Goal: Transaction & Acquisition: Purchase product/service

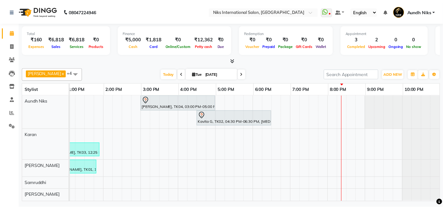
scroll to position [0, 196]
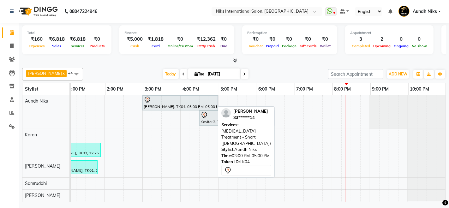
click at [169, 102] on div at bounding box center [180, 100] width 73 height 8
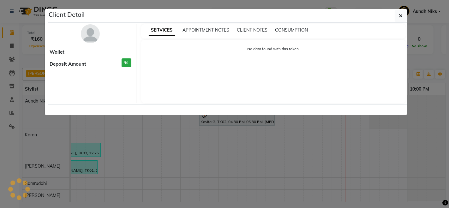
select select "7"
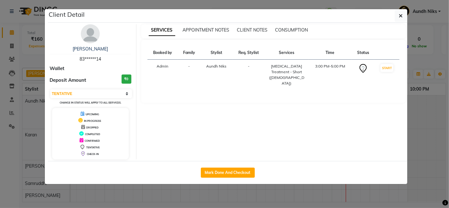
click at [228, 177] on div "Mark Done And Checkout" at bounding box center [227, 172] width 359 height 23
click at [227, 174] on button "Mark Done And Checkout" at bounding box center [228, 173] width 54 height 10
select select "service"
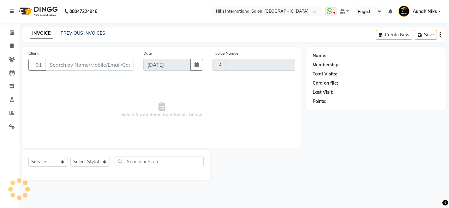
type input "1963"
select select "6"
type input "83******14"
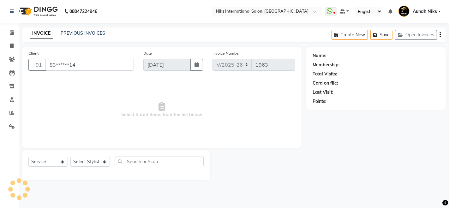
select select "803"
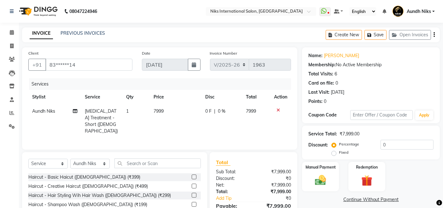
click at [46, 110] on span "Aundh Niks" at bounding box center [43, 111] width 23 height 6
select select "803"
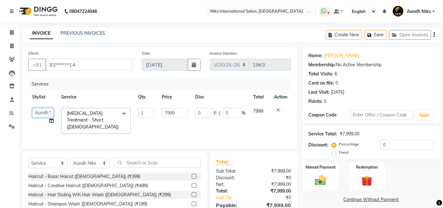
click at [46, 110] on select "Amruta Aundh Niks Ishika Jayesh Jiya Karan Komal Mahhi Rajesh Samruddhi Shabana…" at bounding box center [42, 113] width 21 height 10
select select "22944"
click at [171, 111] on input "7999" at bounding box center [175, 113] width 26 height 10
type input "8000"
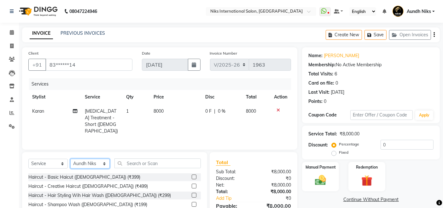
click at [90, 163] on select "Select Stylist [PERSON_NAME] Aundh Niks [PERSON_NAME] Jiya [PERSON_NAME] Mahhi …" at bounding box center [89, 164] width 39 height 10
select select "17526"
click at [70, 159] on select "Select Stylist [PERSON_NAME] Aundh Niks [PERSON_NAME] Jiya [PERSON_NAME] Mahhi …" at bounding box center [89, 164] width 39 height 10
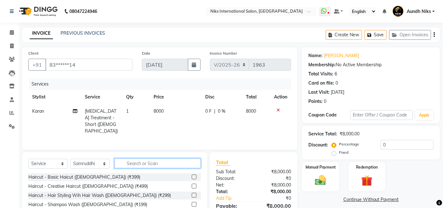
click at [151, 163] on input "text" at bounding box center [158, 163] width 86 height 10
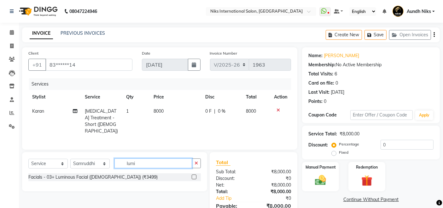
type input "lumi"
click at [195, 176] on label at bounding box center [194, 177] width 5 height 5
click at [195, 176] on input "checkbox" at bounding box center [194, 177] width 4 height 4
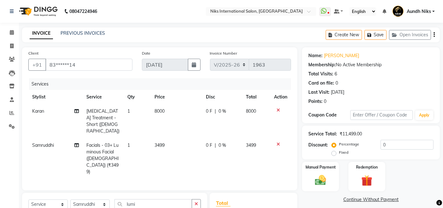
checkbox input "false"
click at [161, 142] on span "3499" at bounding box center [160, 145] width 10 height 6
select select "17526"
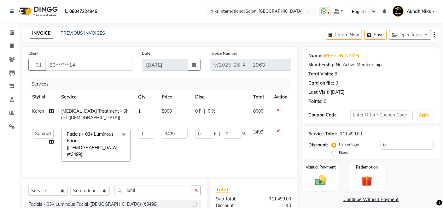
click at [161, 140] on td "3499" at bounding box center [174, 145] width 33 height 40
click at [171, 129] on input "3499" at bounding box center [175, 134] width 26 height 10
type input "3000"
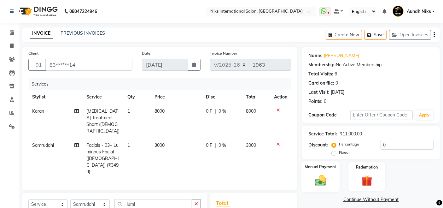
click at [324, 175] on img at bounding box center [320, 180] width 19 height 13
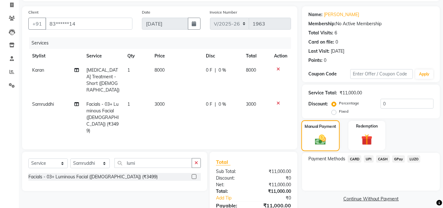
scroll to position [59, 0]
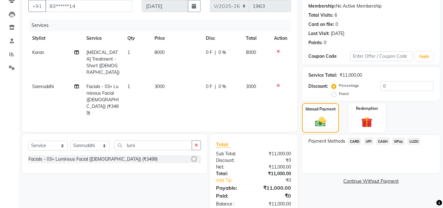
click at [370, 140] on span "UPI" at bounding box center [369, 141] width 10 height 7
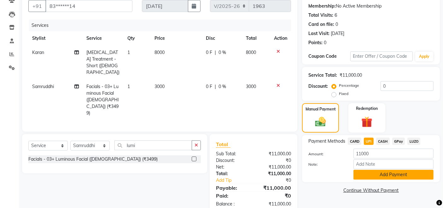
click at [384, 174] on button "Add Payment" at bounding box center [394, 175] width 80 height 10
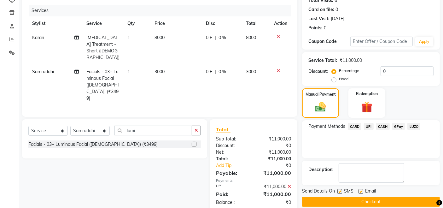
scroll to position [81, 0]
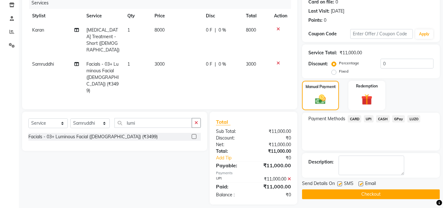
click at [374, 192] on button "Checkout" at bounding box center [371, 194] width 138 height 10
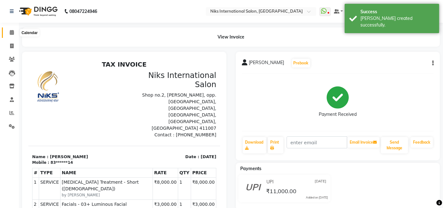
click at [13, 33] on icon at bounding box center [12, 32] width 4 height 5
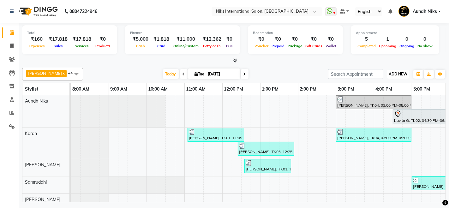
click at [399, 77] on button "ADD NEW Toggle Dropdown" at bounding box center [398, 74] width 22 height 9
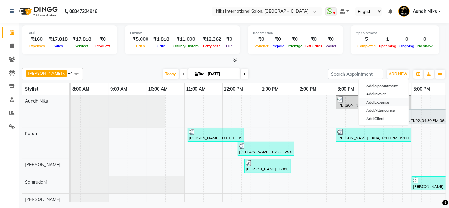
click at [375, 102] on link "Add Expense" at bounding box center [384, 102] width 50 height 8
select select "716"
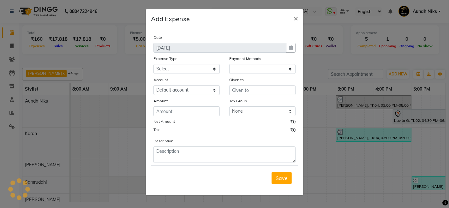
select select "1"
select select "2290"
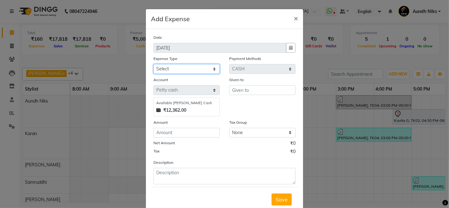
click at [188, 67] on select "Select Cash transfer to hub Client Snacks Donation Equipment Maintenance Miscel…" at bounding box center [186, 69] width 66 height 10
select select "949"
click at [153, 64] on select "Select Cash transfer to hub Client Snacks Donation Equipment Maintenance Miscel…" at bounding box center [186, 69] width 66 height 10
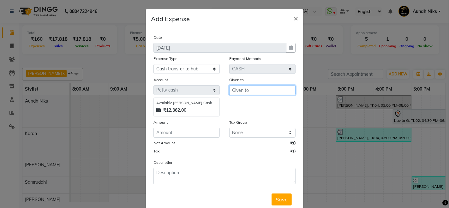
click at [265, 92] on input "text" at bounding box center [262, 90] width 66 height 10
click at [261, 101] on button "Karan" at bounding box center [254, 103] width 50 height 10
type input "Karan"
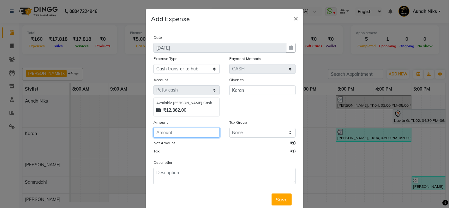
click at [199, 130] on input "number" at bounding box center [186, 133] width 66 height 10
type input "7200"
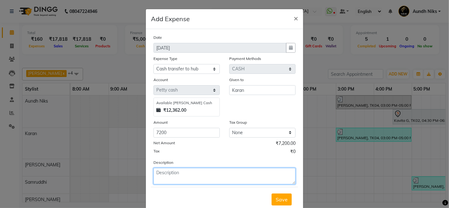
click at [200, 177] on textarea at bounding box center [224, 176] width 142 height 16
type textarea "salary given to karan"
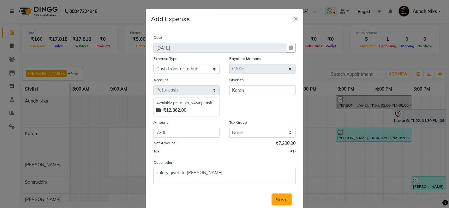
click at [276, 199] on span "Save" at bounding box center [282, 199] width 12 height 6
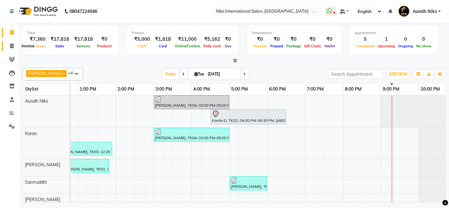
click at [11, 44] on icon at bounding box center [11, 46] width 3 height 5
select select "6"
select select "service"
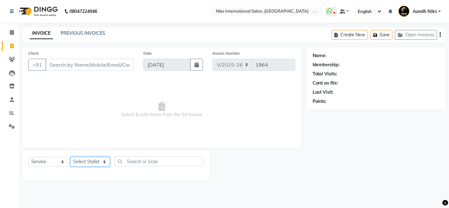
click at [105, 162] on select "Select Stylist [PERSON_NAME] Aundh Niks [PERSON_NAME] Jiya [PERSON_NAME] Mahhi …" at bounding box center [89, 162] width 39 height 10
select select "17526"
click at [70, 157] on select "Select Stylist [PERSON_NAME] Aundh Niks [PERSON_NAME] Jiya [PERSON_NAME] Mahhi …" at bounding box center [89, 162] width 39 height 10
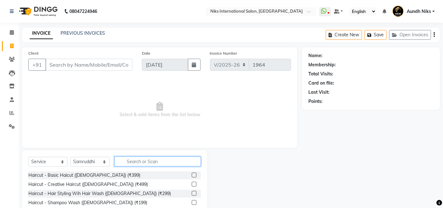
click at [139, 162] on input "text" at bounding box center [158, 162] width 86 height 10
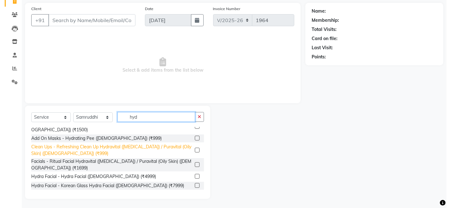
scroll to position [17, 0]
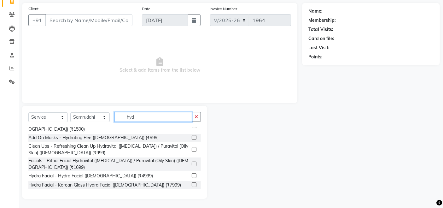
type input "hyd"
click at [192, 175] on label at bounding box center [194, 175] width 5 height 5
click at [192, 175] on input "checkbox" at bounding box center [194, 176] width 4 height 4
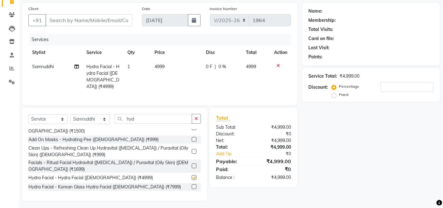
checkbox input "false"
click at [174, 68] on td "4999" at bounding box center [176, 77] width 51 height 34
select select "17526"
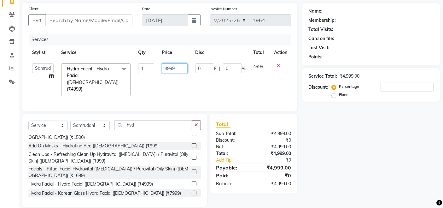
click at [184, 67] on input "4999" at bounding box center [175, 68] width 26 height 10
type input "4"
type input "3000"
click at [312, 134] on div "Name: Membership: Total Visits: Card on file: Last Visit: Points: Service Total…" at bounding box center [373, 105] width 143 height 204
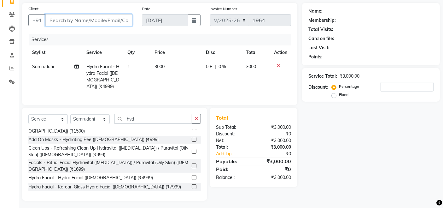
click at [115, 22] on input "Client" at bounding box center [88, 20] width 87 height 12
type input "9"
type input "0"
type input "9518553266"
click at [115, 22] on span "Add Client" at bounding box center [116, 20] width 25 height 6
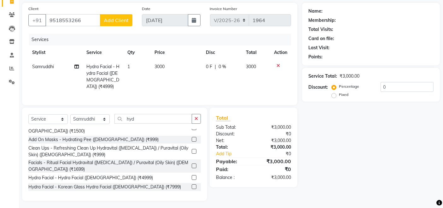
select select "22"
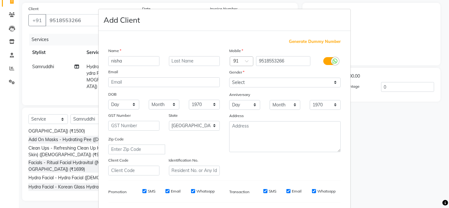
type input "nisha"
click at [190, 58] on input "text" at bounding box center [194, 61] width 51 height 10
type input "shinde"
click at [329, 83] on select "Select [DEMOGRAPHIC_DATA] [DEMOGRAPHIC_DATA] Other Prefer Not To Say" at bounding box center [284, 83] width 111 height 10
select select "[DEMOGRAPHIC_DATA]"
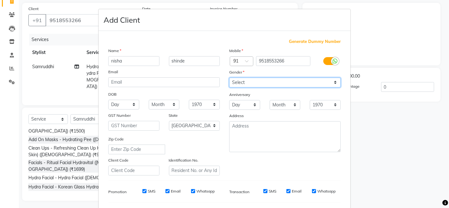
click at [229, 78] on select "Select [DEMOGRAPHIC_DATA] [DEMOGRAPHIC_DATA] Other Prefer Not To Say" at bounding box center [284, 83] width 111 height 10
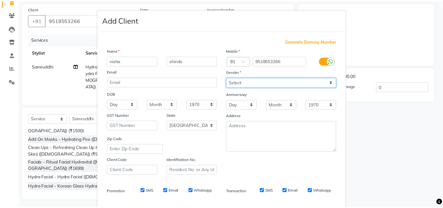
scroll to position [83, 0]
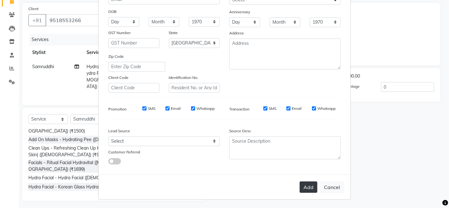
click at [309, 188] on button "Add" at bounding box center [308, 186] width 18 height 11
type input "95******66"
select select
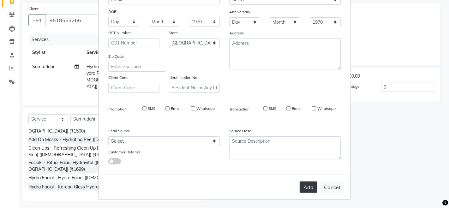
select select "null"
select select
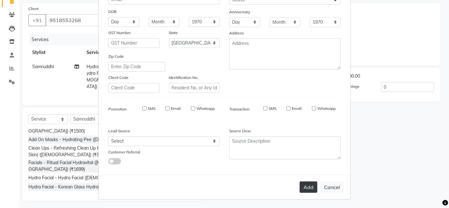
checkbox input "false"
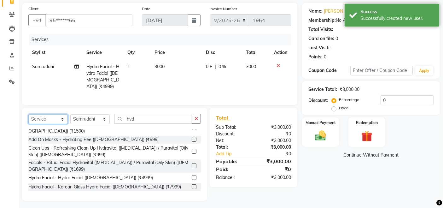
click at [63, 117] on select "Select Service Product Membership Package Voucher Prepaid Gift Card" at bounding box center [47, 119] width 39 height 10
click at [28, 124] on select "Select Service Product Membership Package Voucher Prepaid Gift Card" at bounding box center [47, 119] width 39 height 10
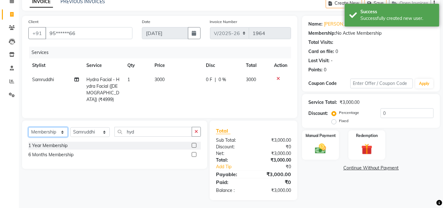
scroll to position [0, 0]
click at [195, 142] on div at bounding box center [196, 146] width 9 height 8
click at [193, 145] on label at bounding box center [194, 145] width 5 height 5
click at [193, 145] on input "checkbox" at bounding box center [194, 146] width 4 height 4
select select "select"
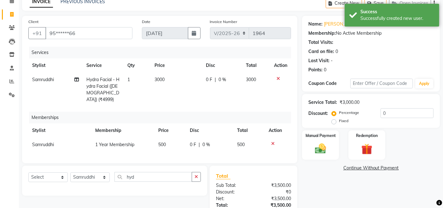
click at [172, 138] on td "500" at bounding box center [171, 145] width 32 height 14
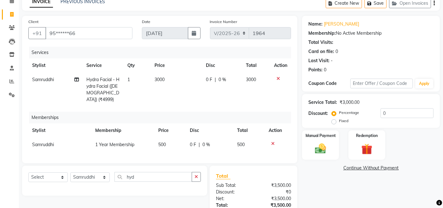
select select "17526"
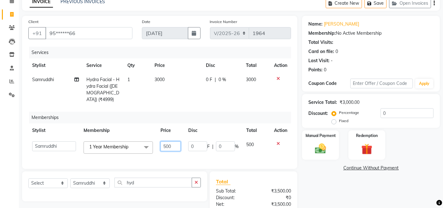
click at [177, 141] on input "500" at bounding box center [171, 146] width 20 height 10
type input "5"
type input "1"
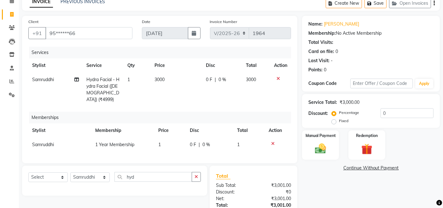
click at [332, 187] on div "Name: [PERSON_NAME] Membership: No Active Membership Total Visits: Card on file…" at bounding box center [373, 130] width 143 height 229
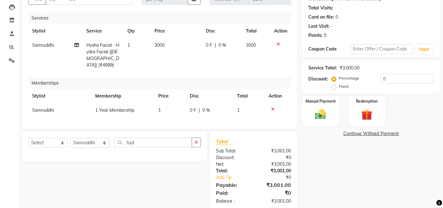
scroll to position [76, 0]
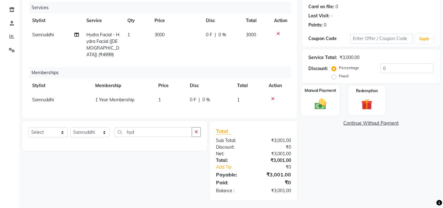
click at [324, 99] on img at bounding box center [320, 103] width 19 height 13
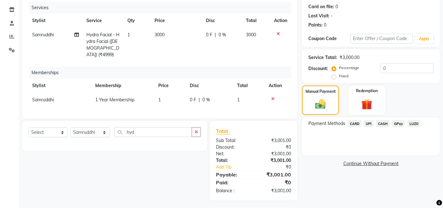
click at [371, 123] on span "UPI" at bounding box center [369, 123] width 10 height 7
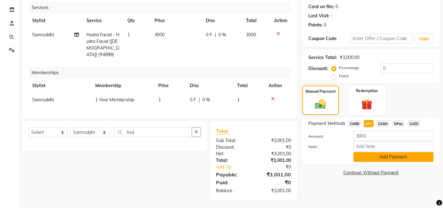
click at [374, 156] on button "Add Payment" at bounding box center [394, 157] width 80 height 10
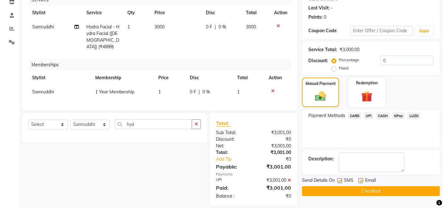
scroll to position [90, 0]
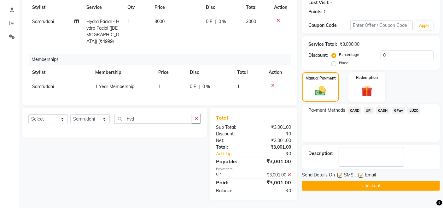
click at [372, 185] on button "Checkout" at bounding box center [371, 186] width 138 height 10
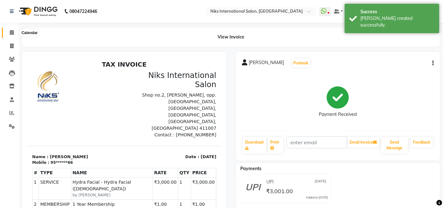
click at [12, 31] on icon at bounding box center [12, 32] width 4 height 5
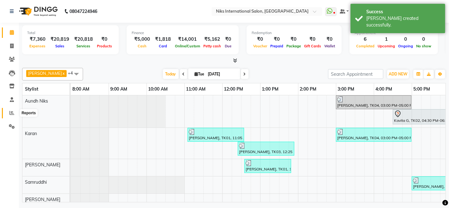
click at [11, 113] on icon at bounding box center [11, 112] width 5 height 5
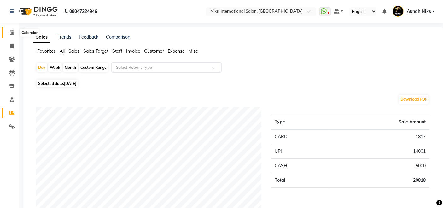
click at [10, 29] on span at bounding box center [11, 32] width 11 height 7
